Goal: Check status: Check status

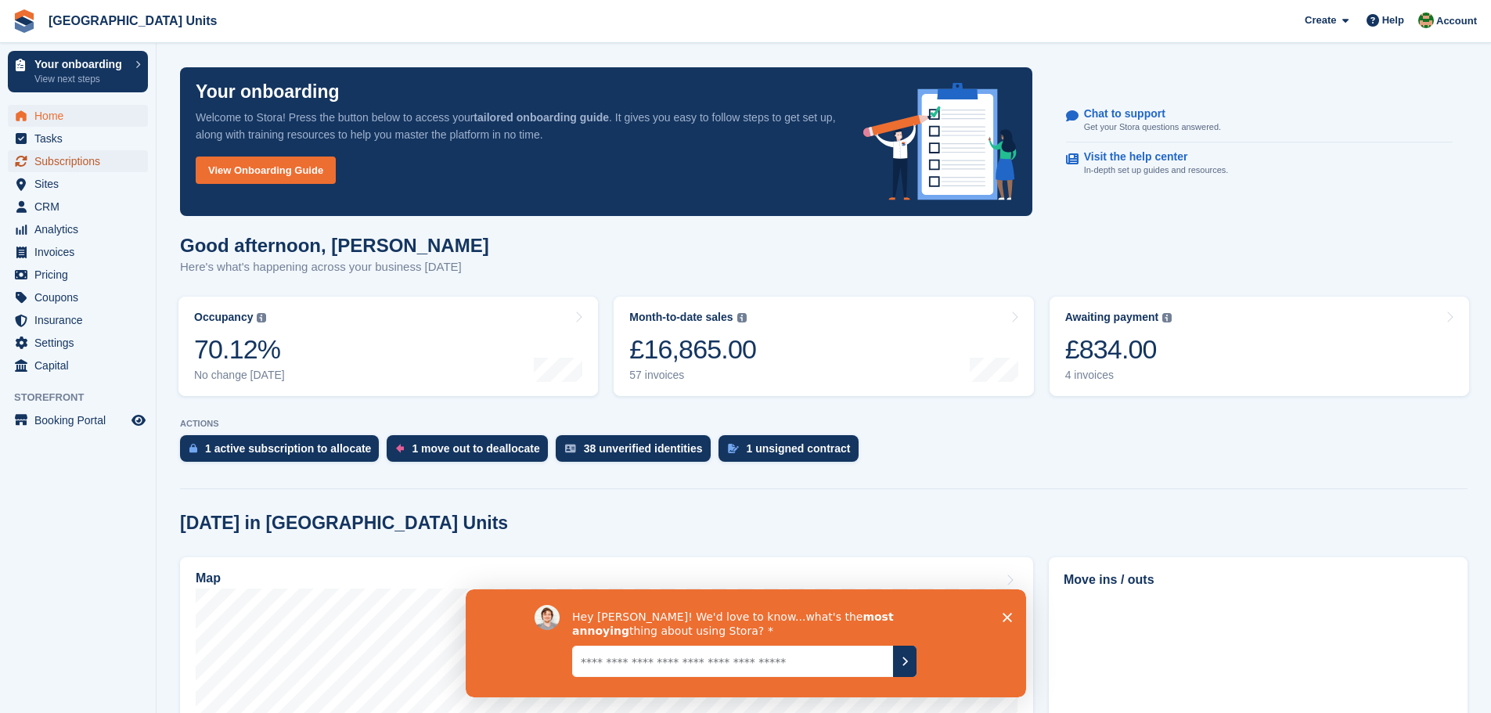
click at [67, 158] on span "Subscriptions" at bounding box center [81, 161] width 94 height 22
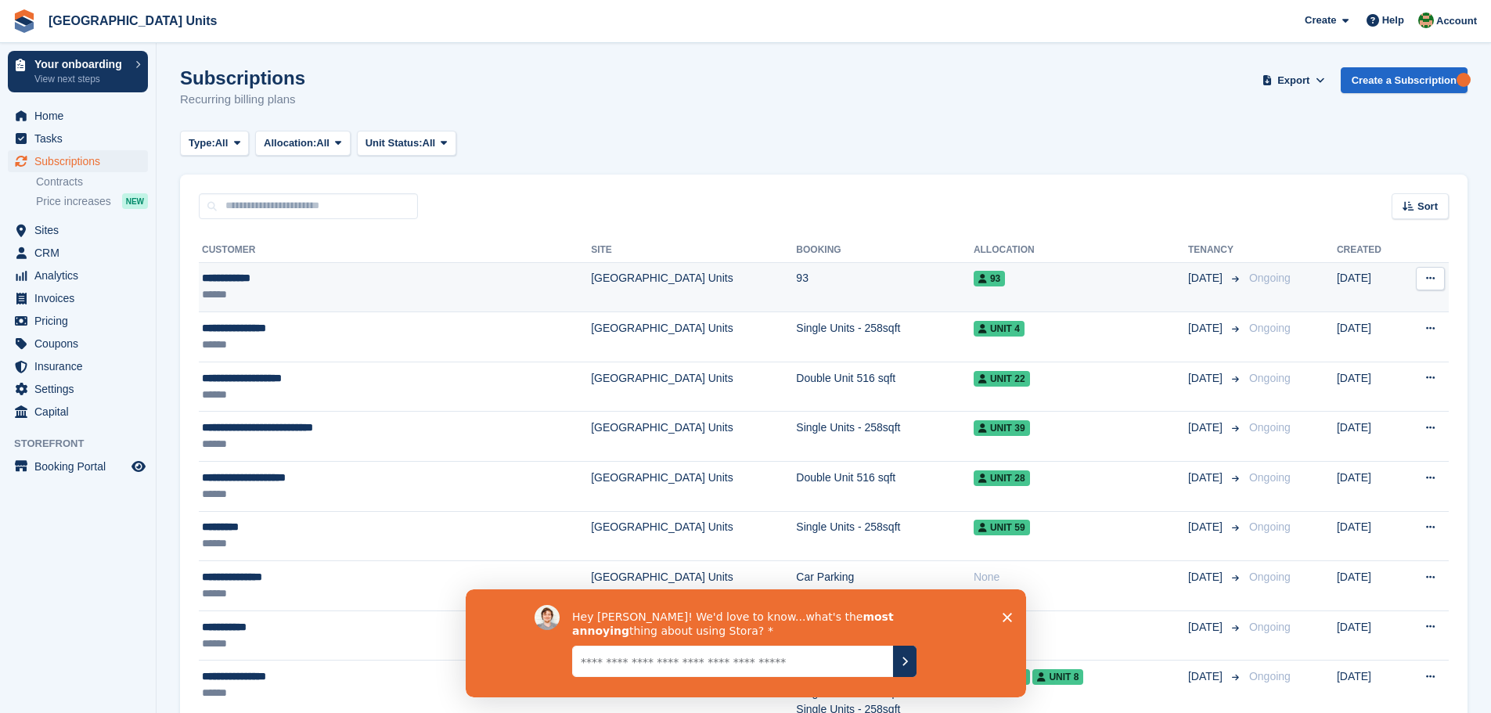
click at [1431, 280] on icon at bounding box center [1430, 278] width 9 height 10
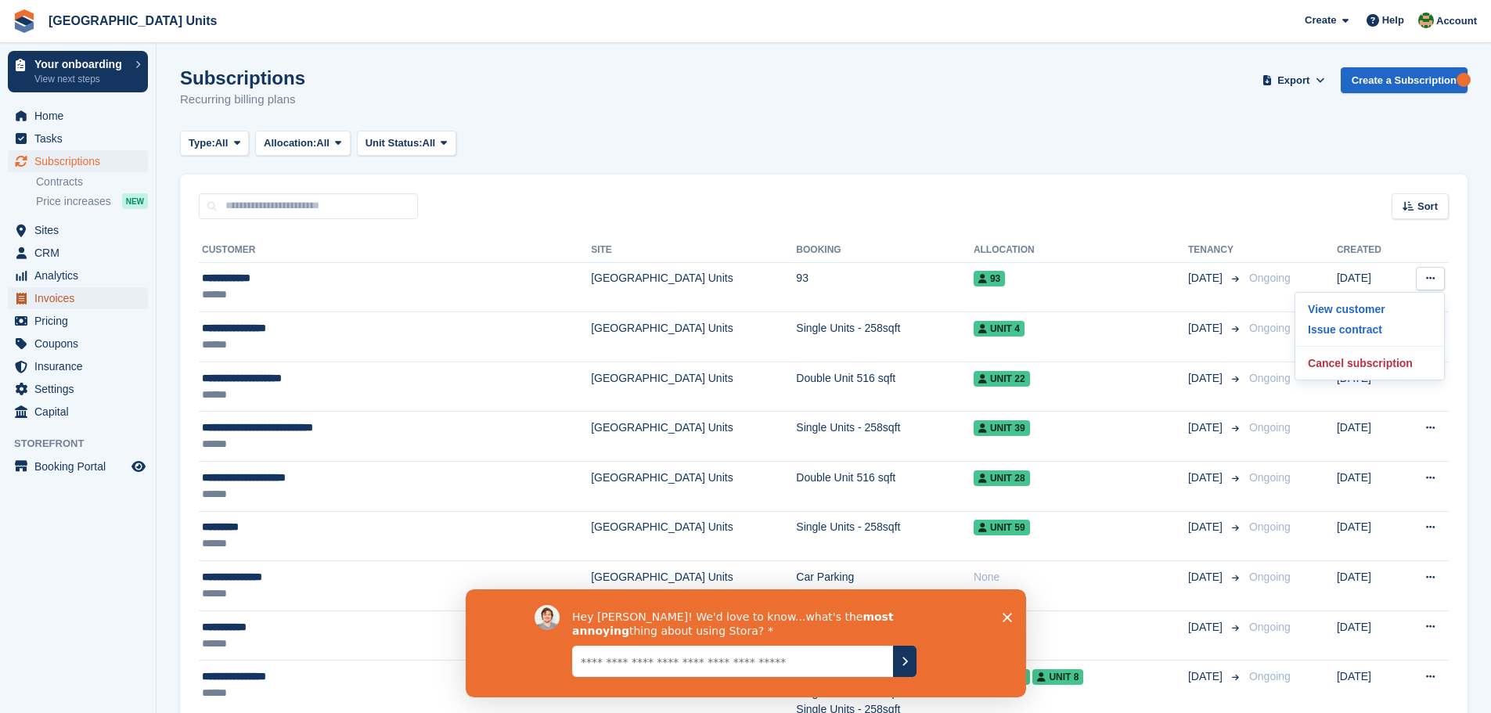
click at [52, 294] on span "Invoices" at bounding box center [81, 298] width 94 height 22
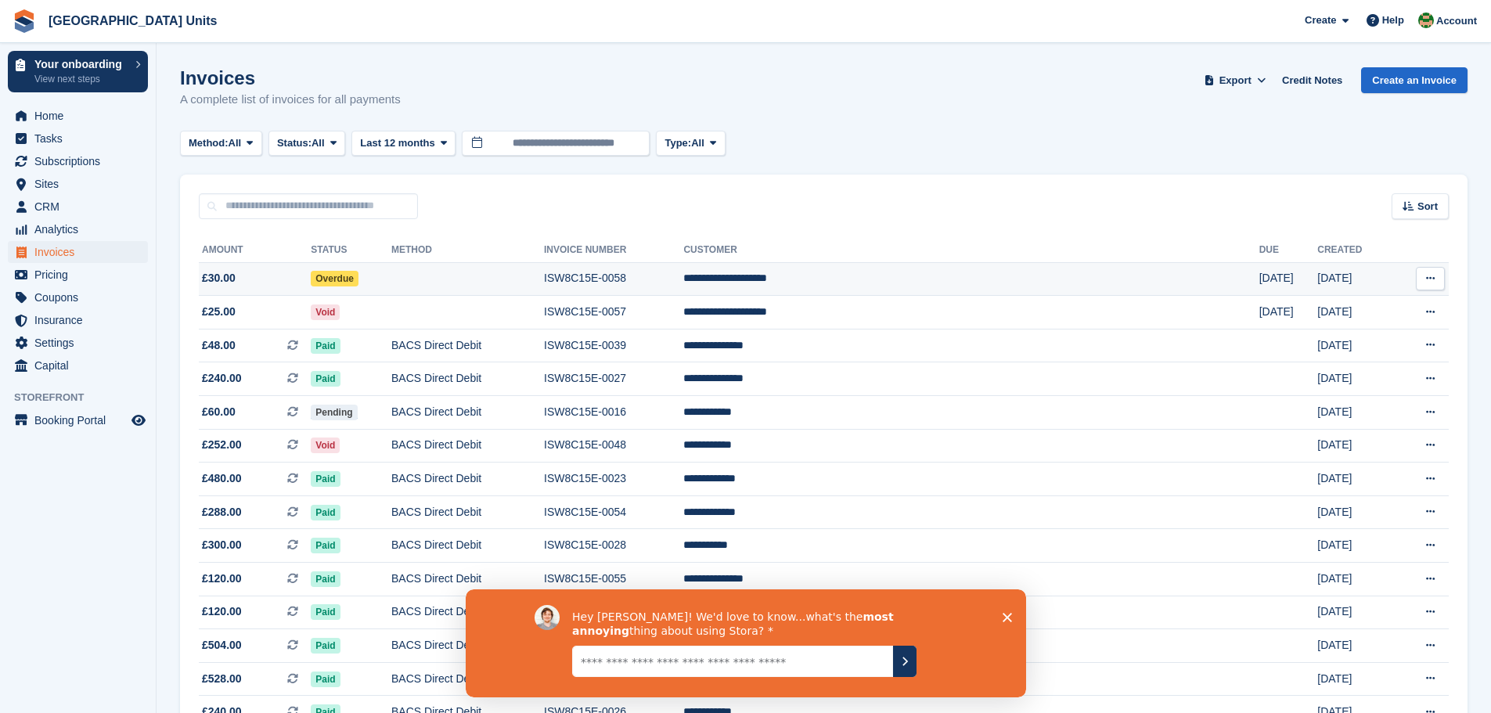
click at [1426, 283] on icon at bounding box center [1430, 278] width 9 height 10
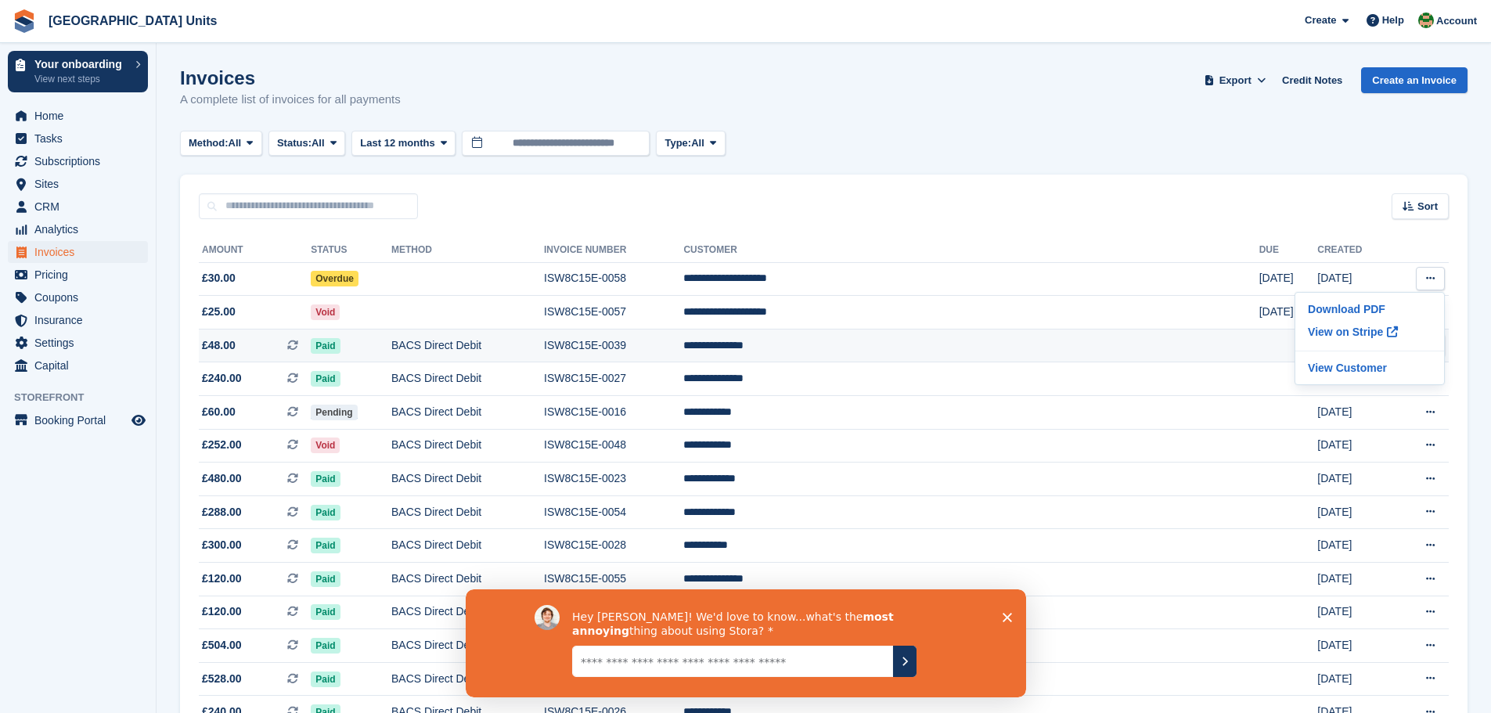
click at [208, 350] on span "£48.00" at bounding box center [219, 345] width 34 height 16
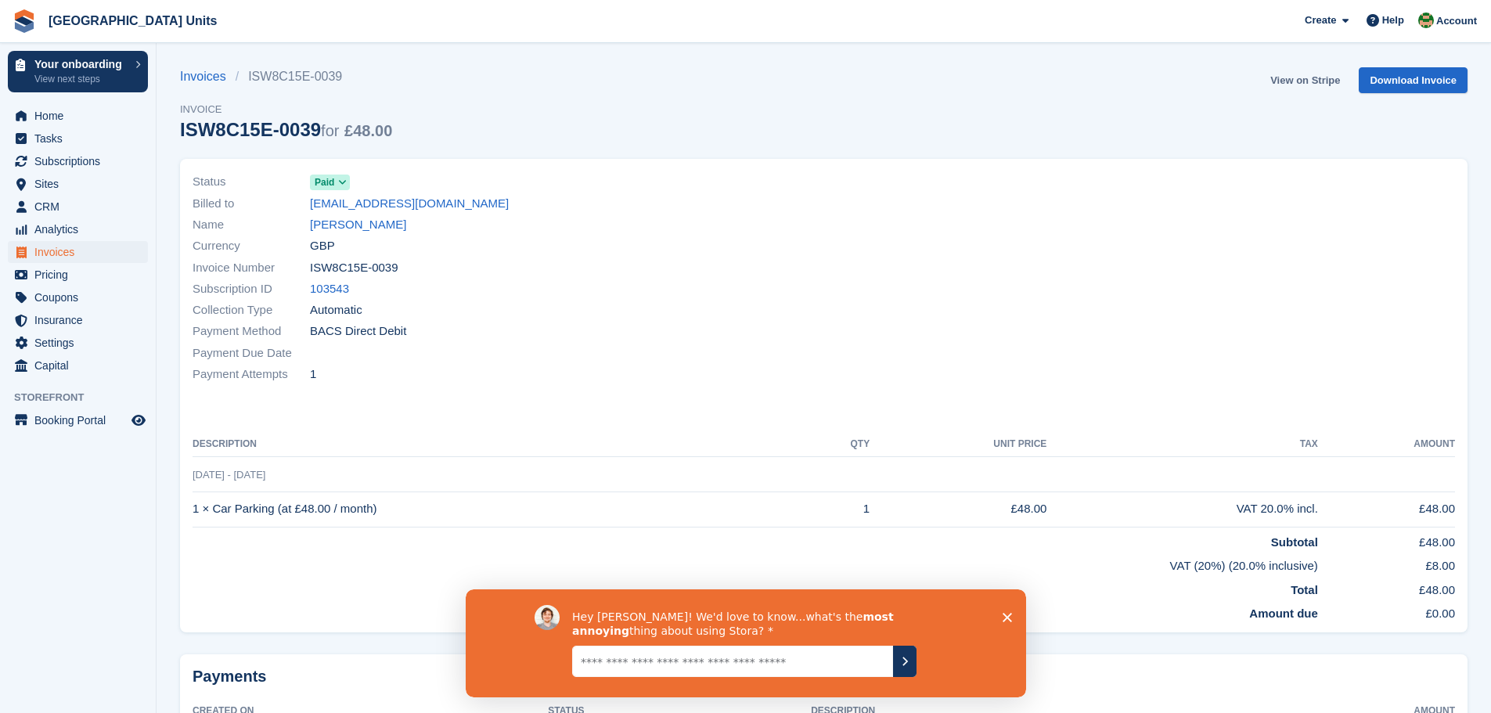
click at [1301, 83] on link "View on Stripe" at bounding box center [1305, 80] width 82 height 26
